Goal: Information Seeking & Learning: Find specific fact

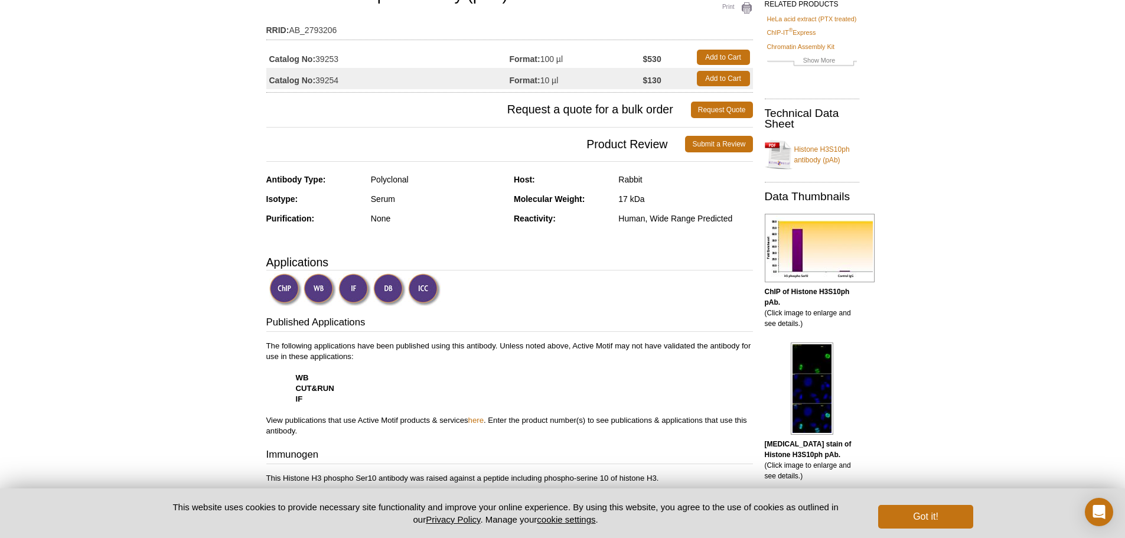
scroll to position [295, 0]
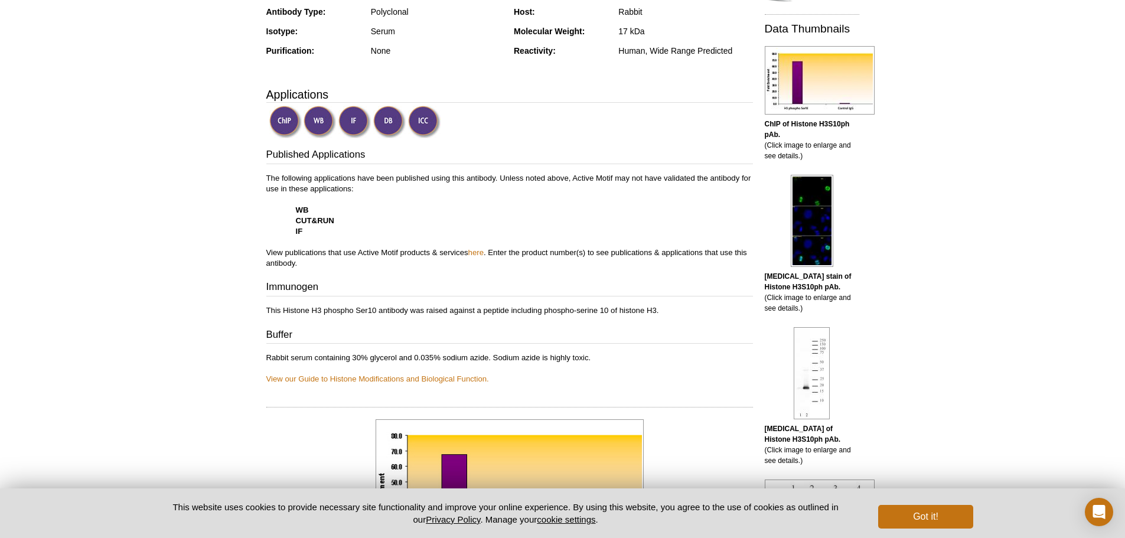
click at [352, 122] on img at bounding box center [354, 122] width 32 height 32
click at [812, 210] on img at bounding box center [812, 221] width 43 height 92
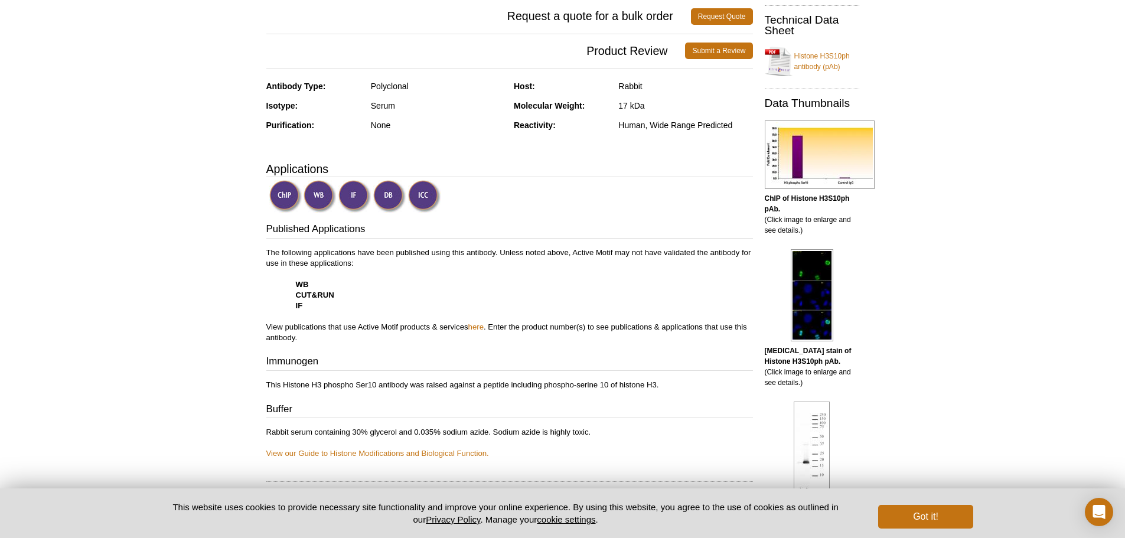
scroll to position [54, 0]
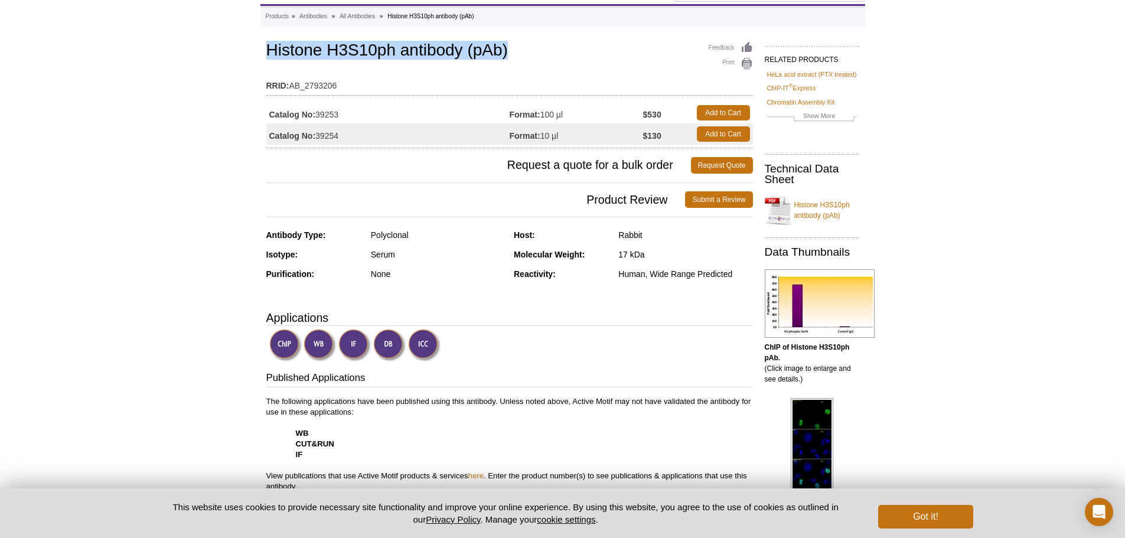
drag, startPoint x: 519, startPoint y: 53, endPoint x: 255, endPoint y: 52, distance: 263.9
copy h1 "Histone H3S10ph antibody (pAb)"
click at [341, 111] on td "Catalog No: 39253" at bounding box center [387, 112] width 243 height 21
drag, startPoint x: 343, startPoint y: 115, endPoint x: 252, endPoint y: 113, distance: 91.5
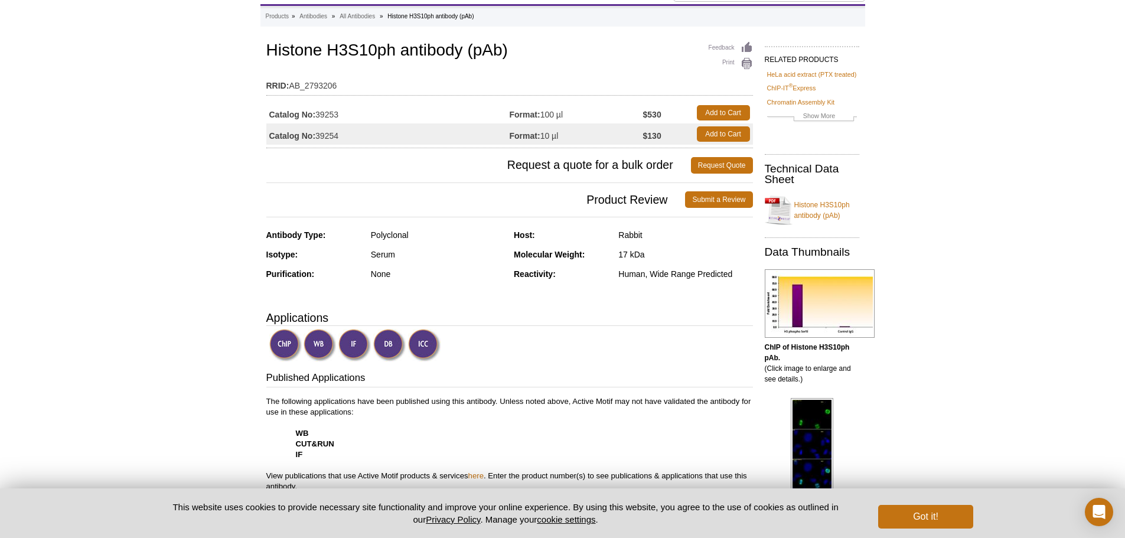
copy div "Catalog No: 39253"
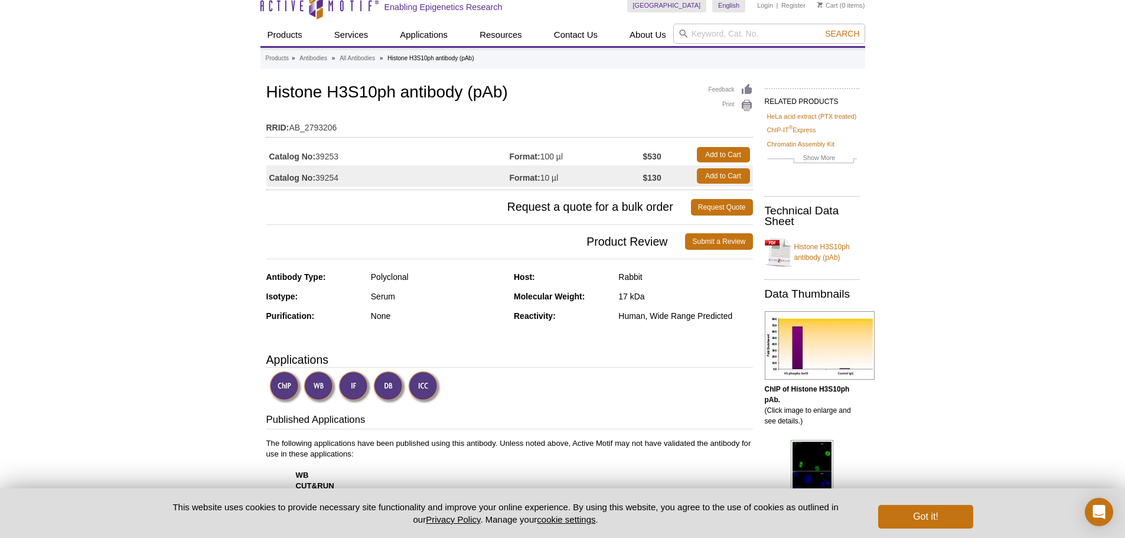
scroll to position [0, 0]
